Goal: Transaction & Acquisition: Book appointment/travel/reservation

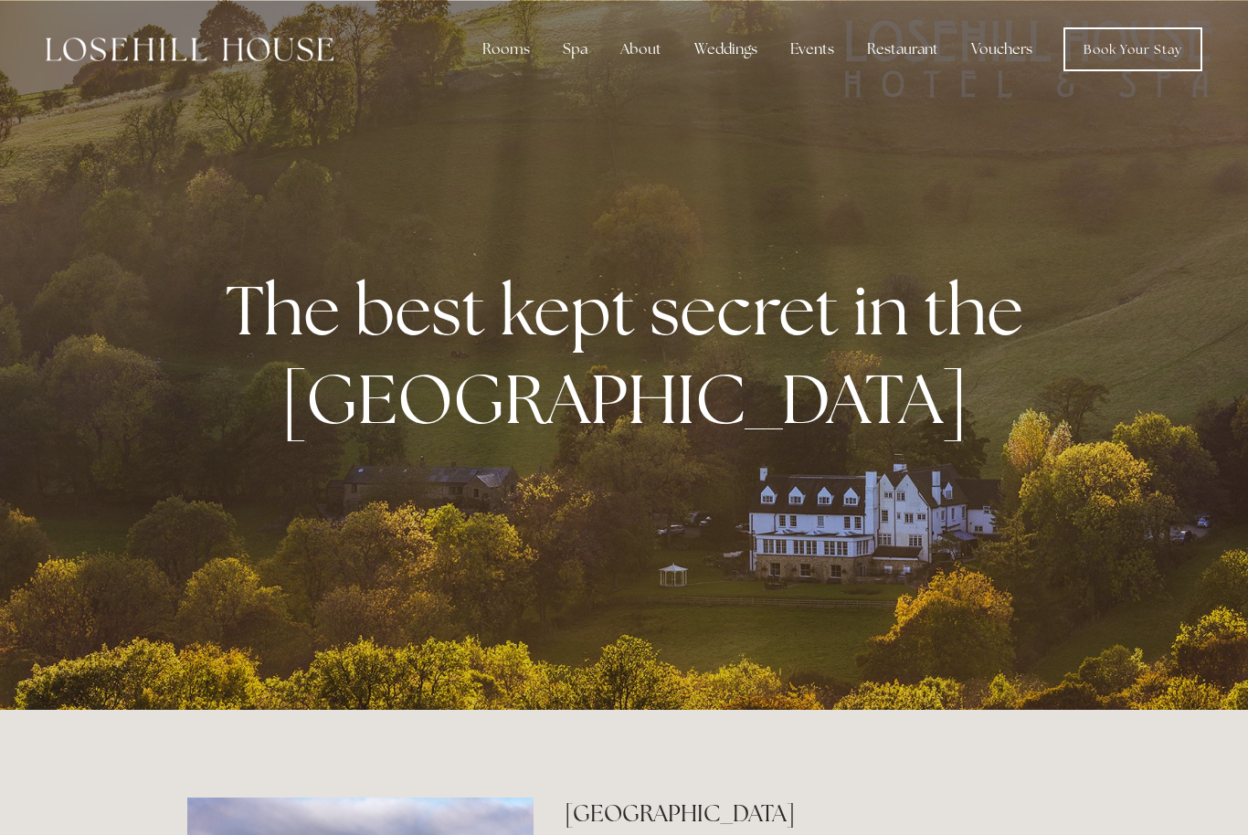
click at [519, 39] on div "Rooms" at bounding box center [506, 49] width 77 height 37
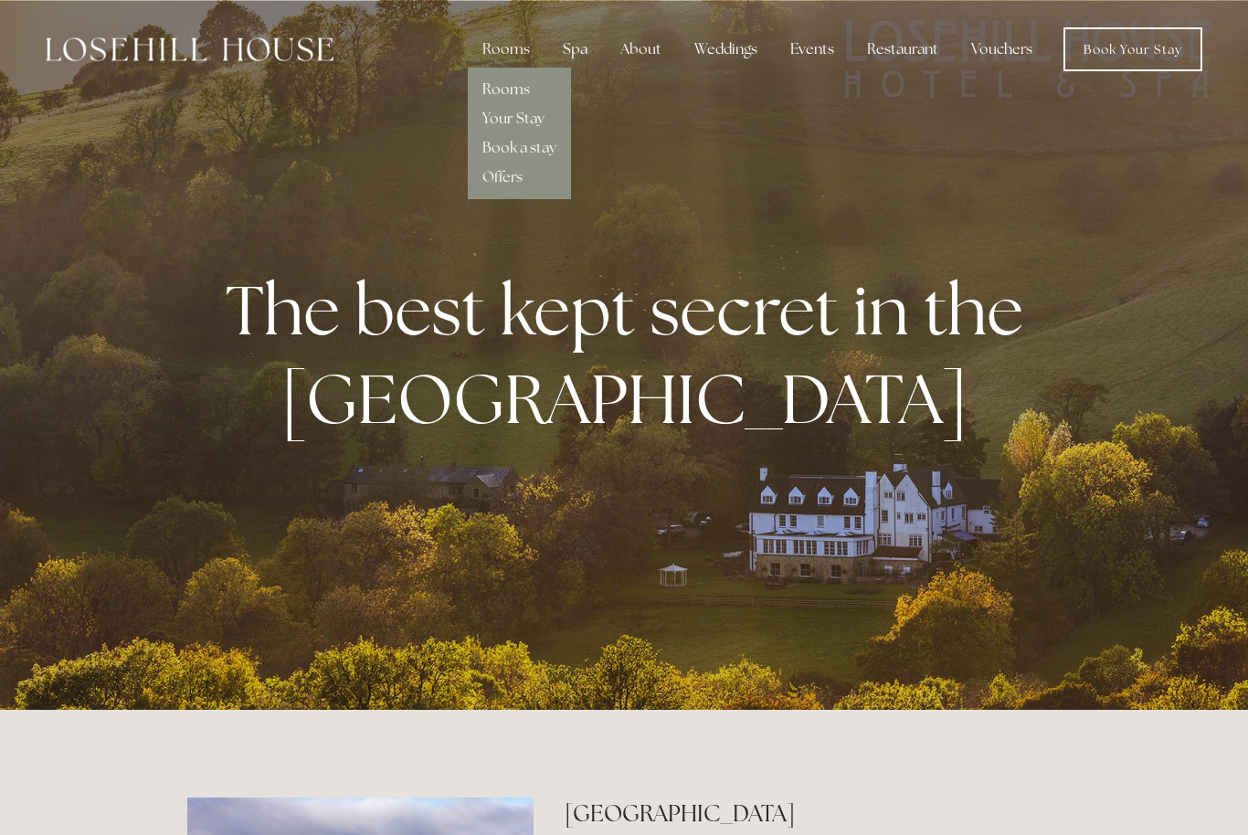
click at [508, 88] on link "Rooms" at bounding box center [506, 88] width 48 height 19
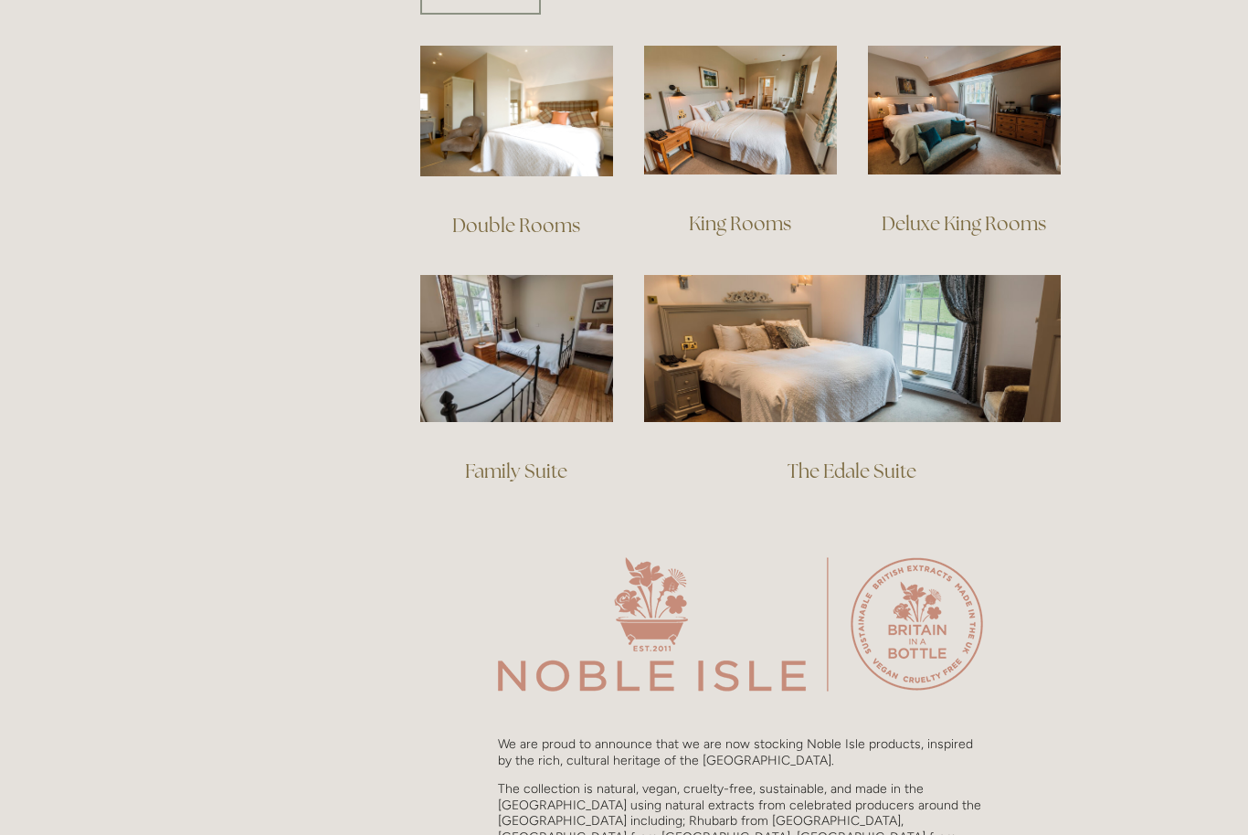
scroll to position [1297, 0]
click at [848, 460] on link "The Edale Suite" at bounding box center [852, 472] width 129 height 25
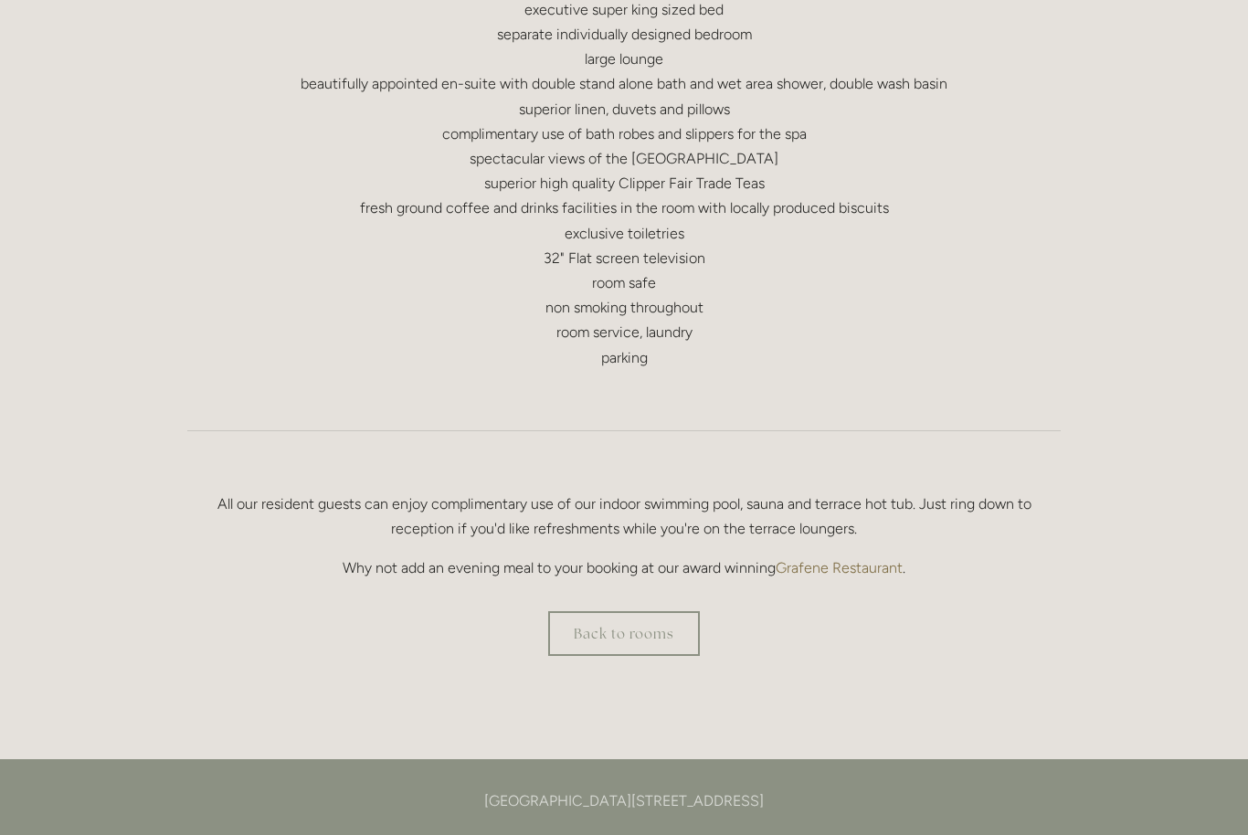
scroll to position [981, 0]
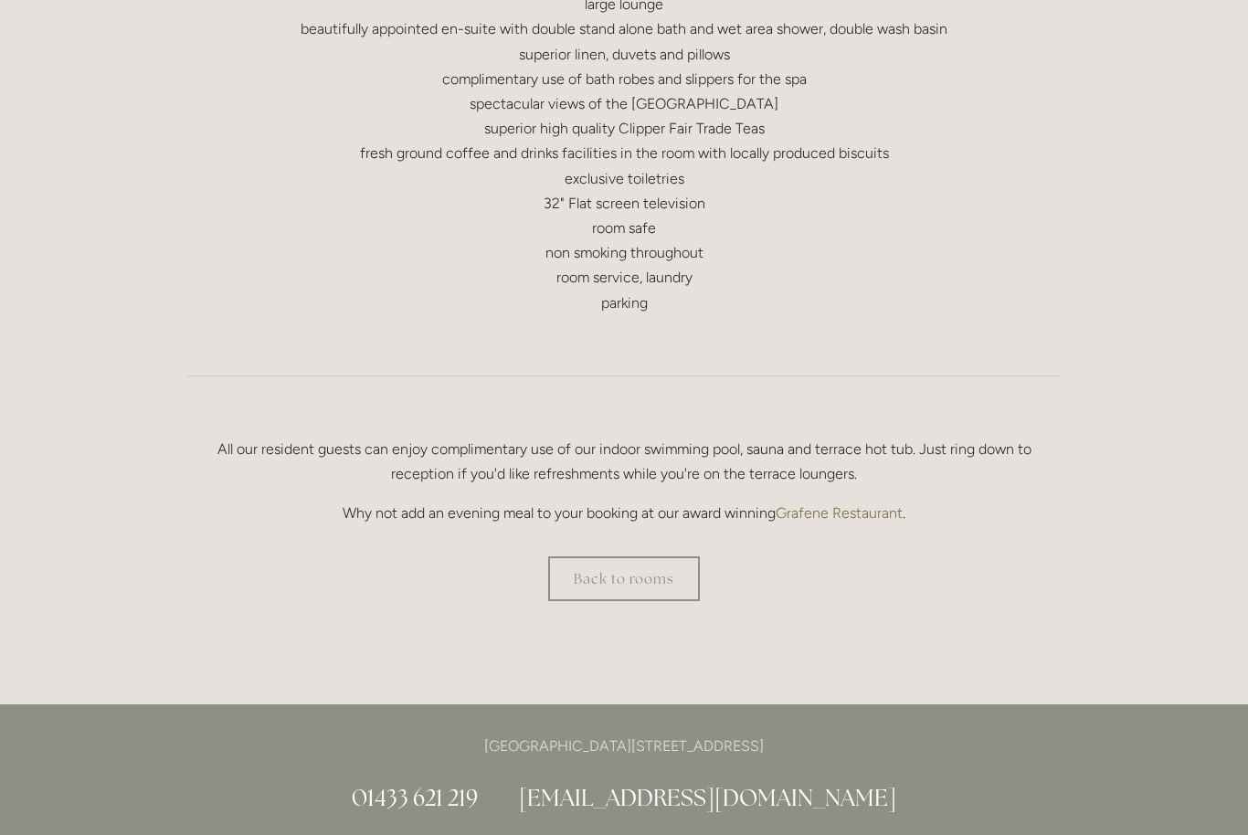
click at [611, 568] on link "Back to rooms" at bounding box center [624, 578] width 152 height 45
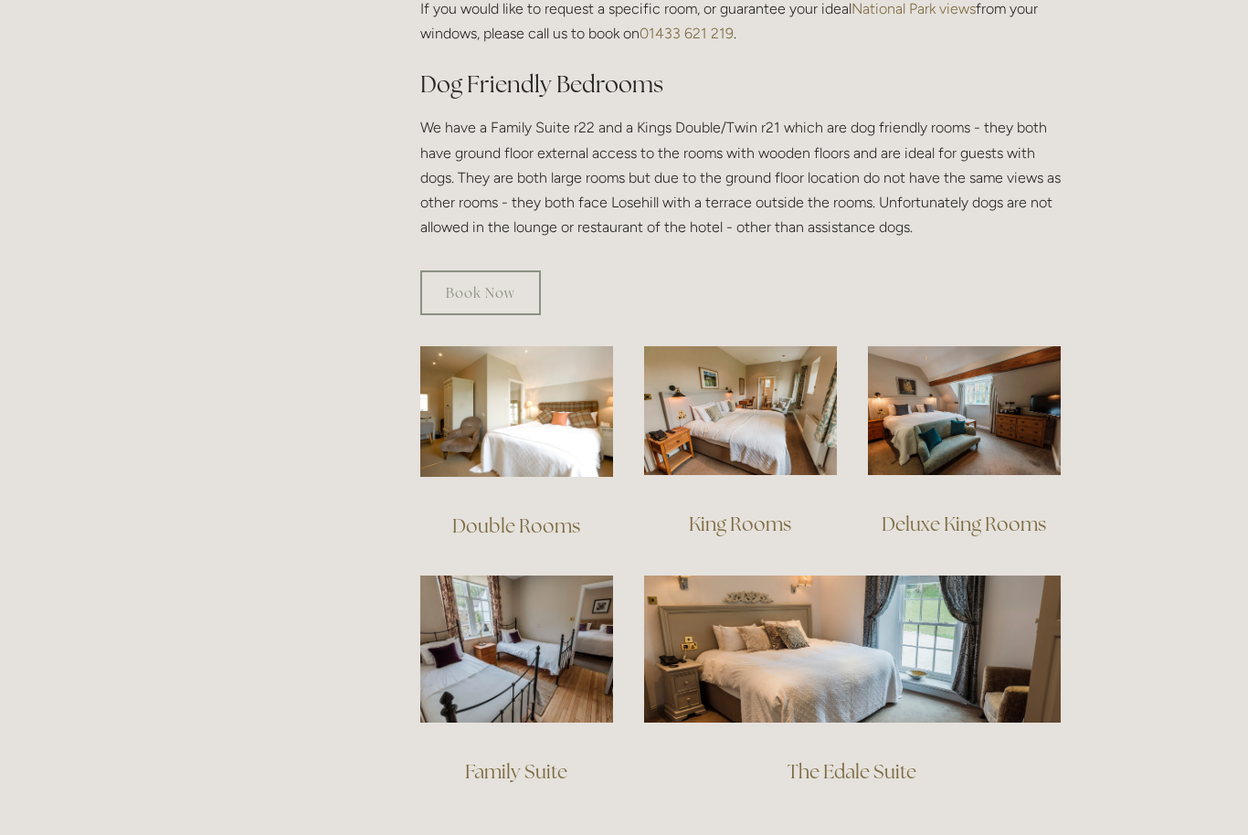
scroll to position [997, 0]
click at [957, 512] on link "Deluxe King Rooms" at bounding box center [964, 524] width 164 height 25
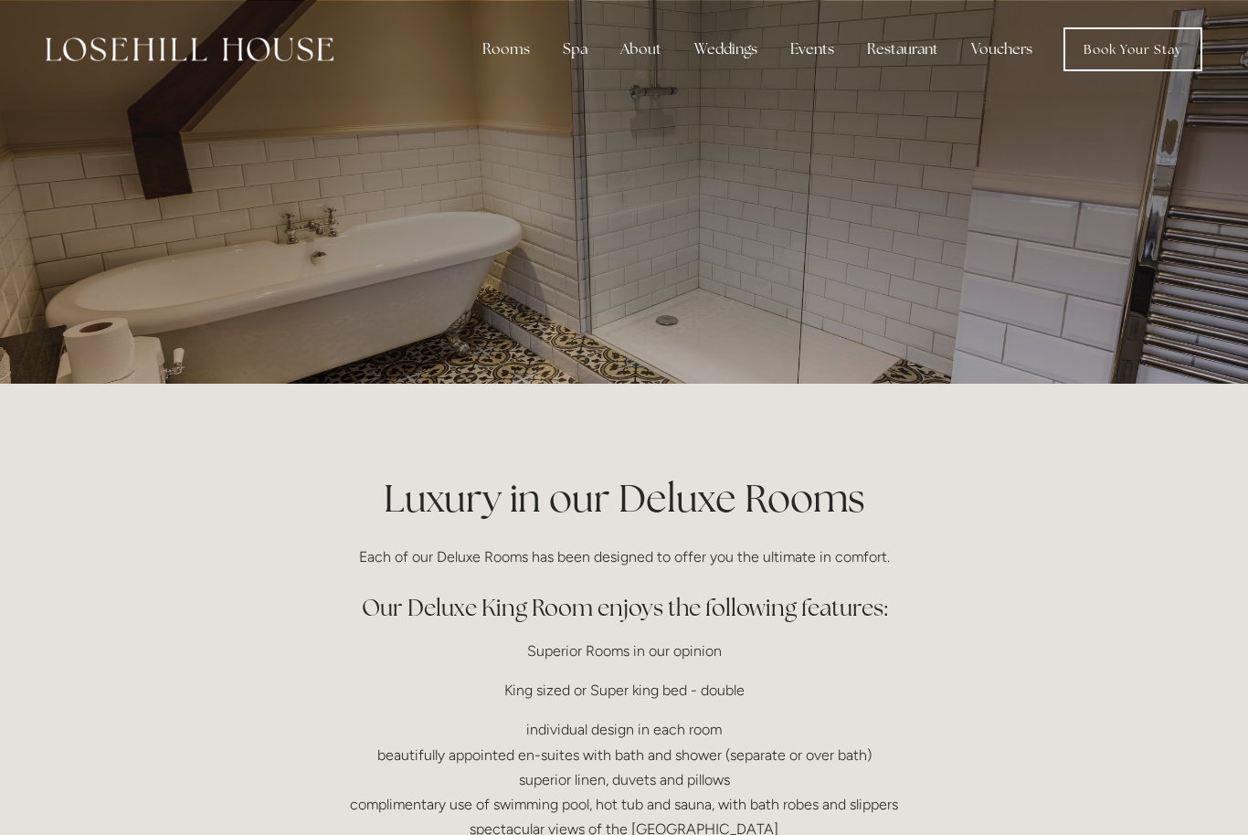
click at [424, 244] on div at bounding box center [624, 192] width 874 height 384
click at [513, 47] on div "Rooms" at bounding box center [506, 49] width 77 height 37
click at [324, 315] on div at bounding box center [624, 192] width 874 height 384
click at [525, 146] on link "Book a stay" at bounding box center [519, 147] width 74 height 19
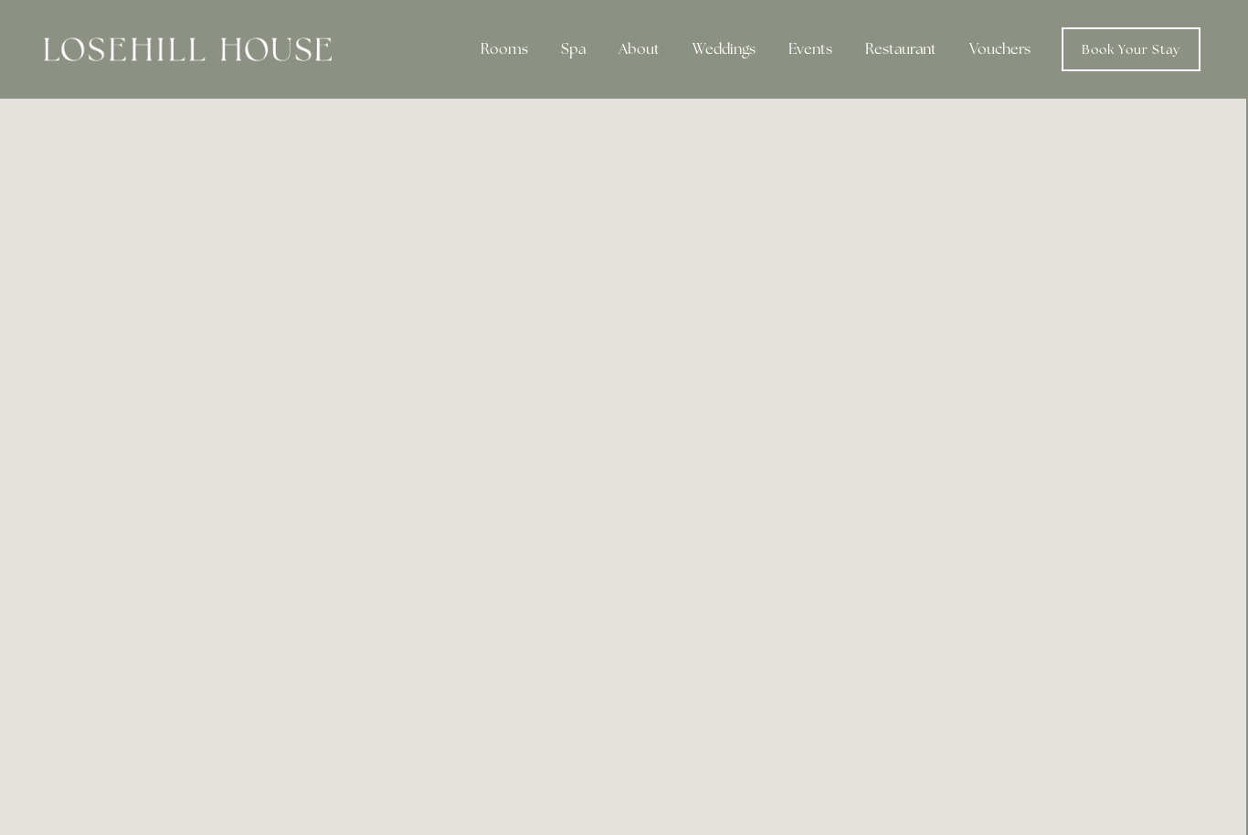
scroll to position [0, 1]
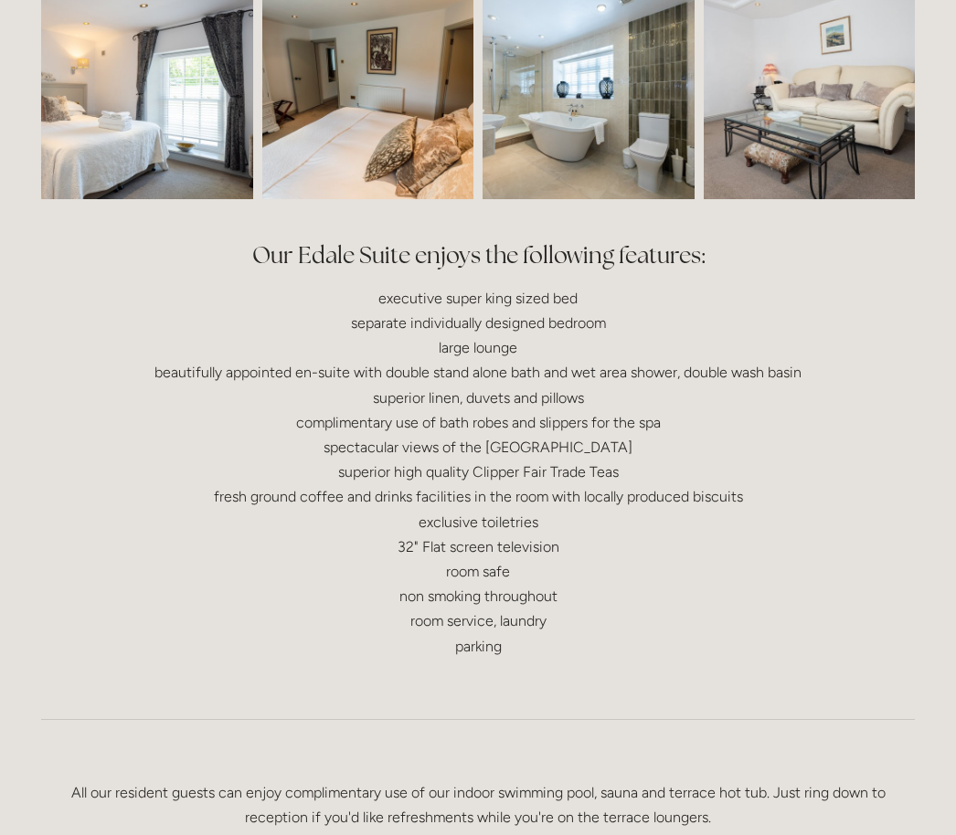
scroll to position [637, 0]
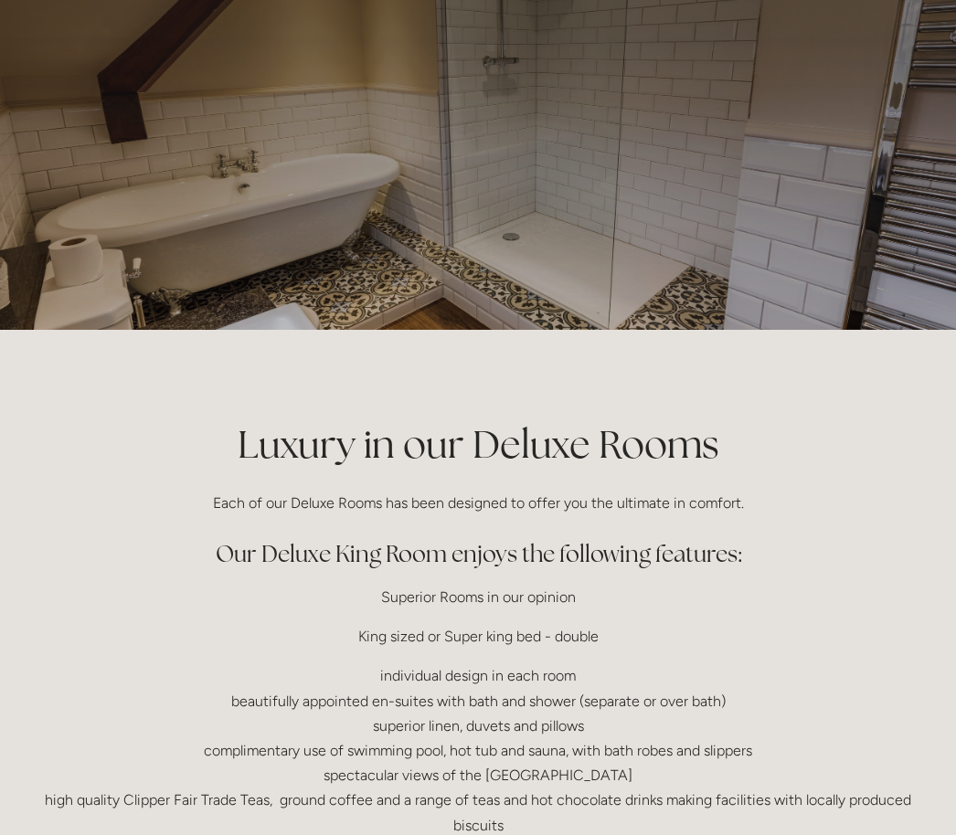
scroll to position [36, 0]
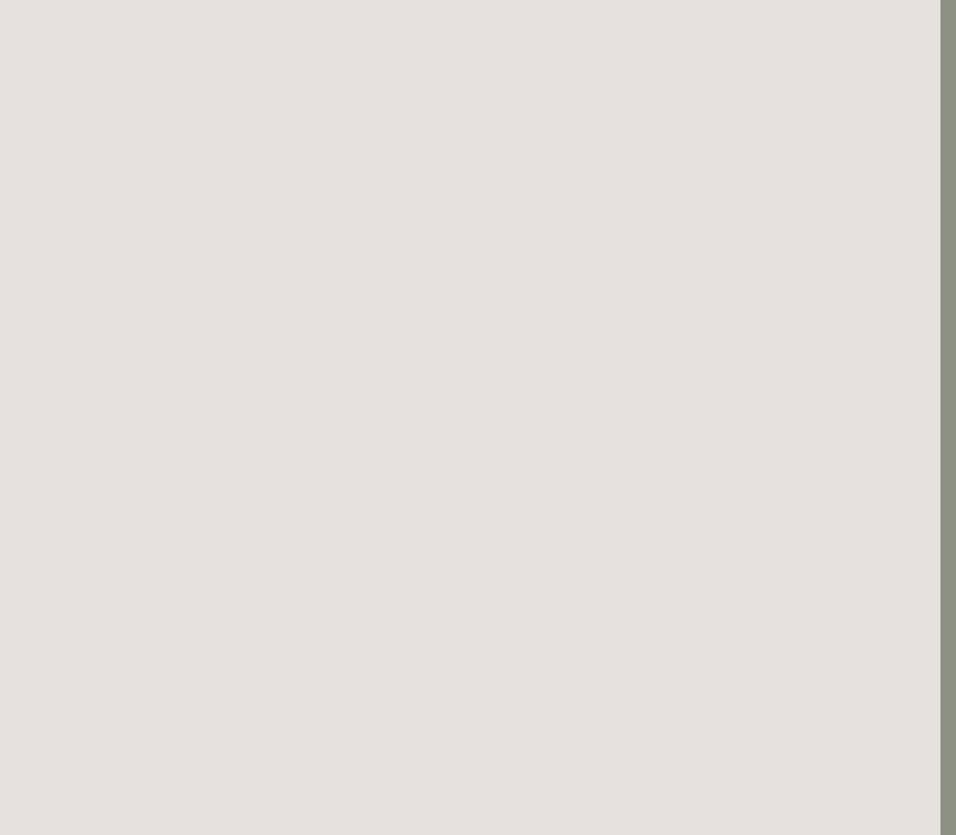
scroll to position [1850, 16]
